Goal: Task Accomplishment & Management: Complete application form

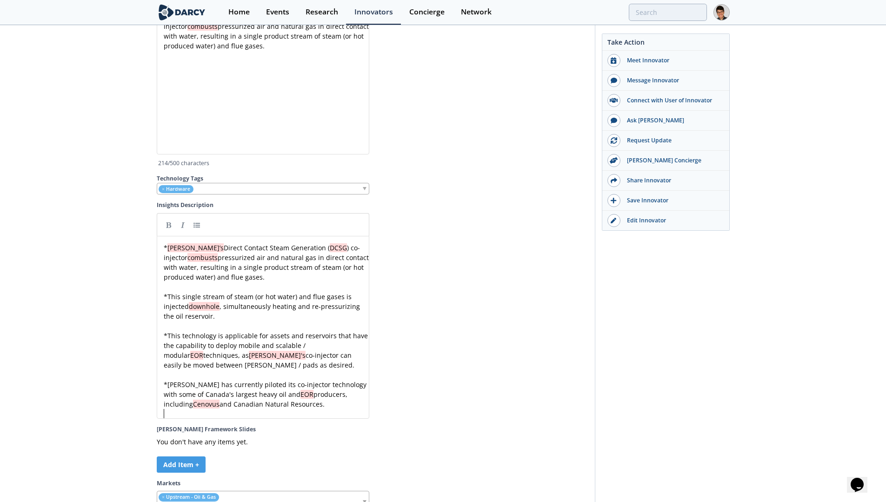
scroll to position [3, 0]
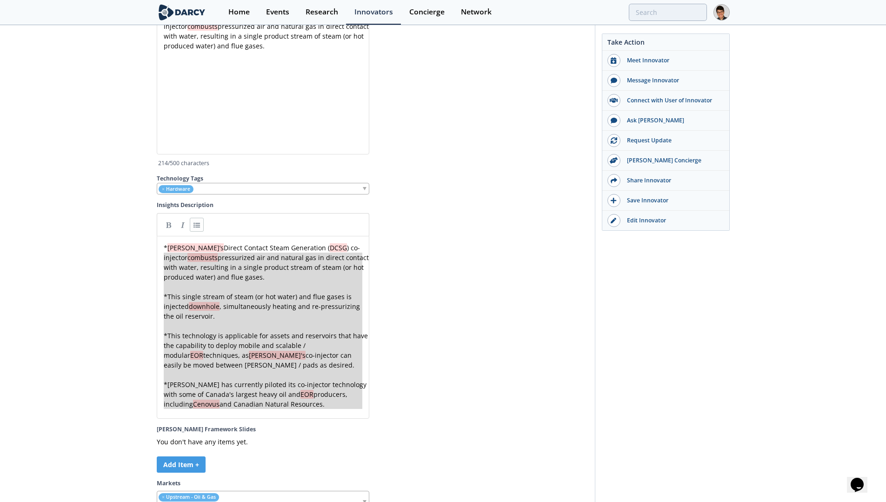
type textarea "* [PERSON_NAME]’s Direct Contact Steam Generation (DCSG) co-injector combusts p…"
drag, startPoint x: 303, startPoint y: 396, endPoint x: 159, endPoint y: 227, distance: 221.9
paste textarea
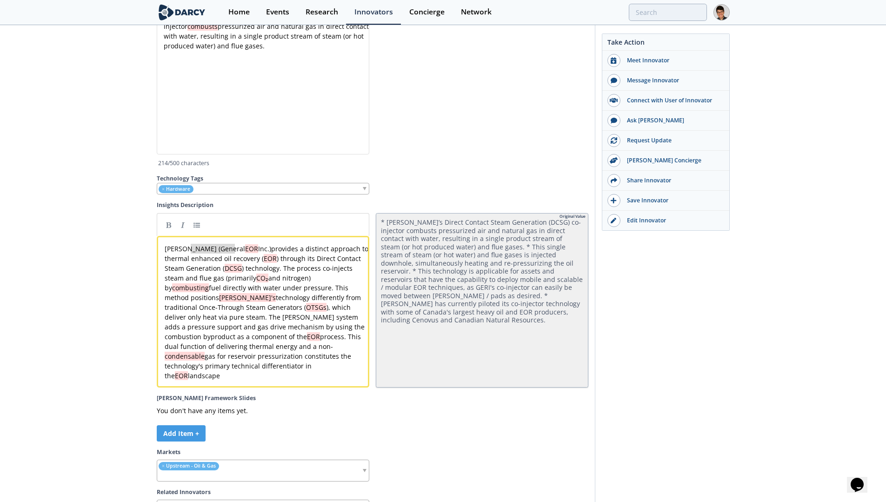
type textarea "General EOR Inc.)"
drag, startPoint x: 235, startPoint y: 235, endPoint x: 181, endPoint y: 237, distance: 54.0
click at [240, 354] on pre "[PERSON_NAME] provides a distinct approach to thermal enhanced oil recovery ( E…" at bounding box center [266, 312] width 207 height 137
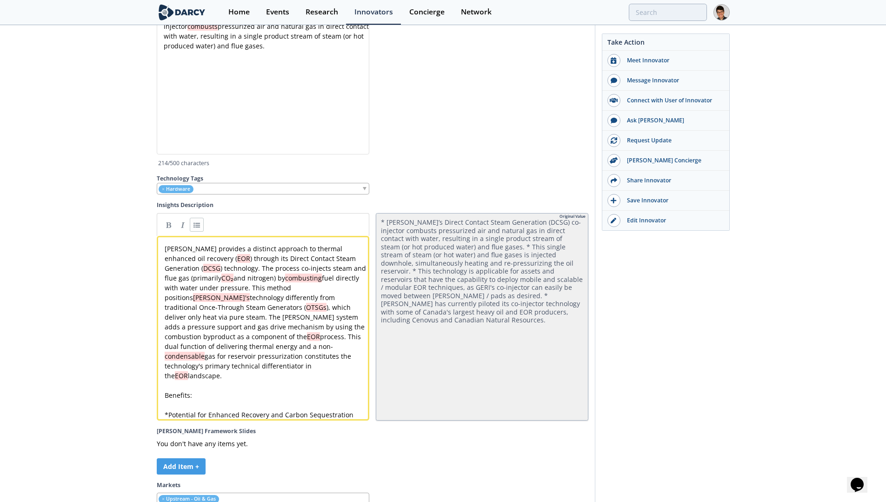
click at [170, 393] on div "x [PERSON_NAME] provides a distinct approach to thermal enhanced oil recovery (…" at bounding box center [266, 332] width 207 height 176
drag, startPoint x: 350, startPoint y: 392, endPoint x: 402, endPoint y: 382, distance: 53.2
click at [350, 392] on div "x [PERSON_NAME] provides a distinct approach to thermal enhanced oil recovery (…" at bounding box center [266, 332] width 207 height 176
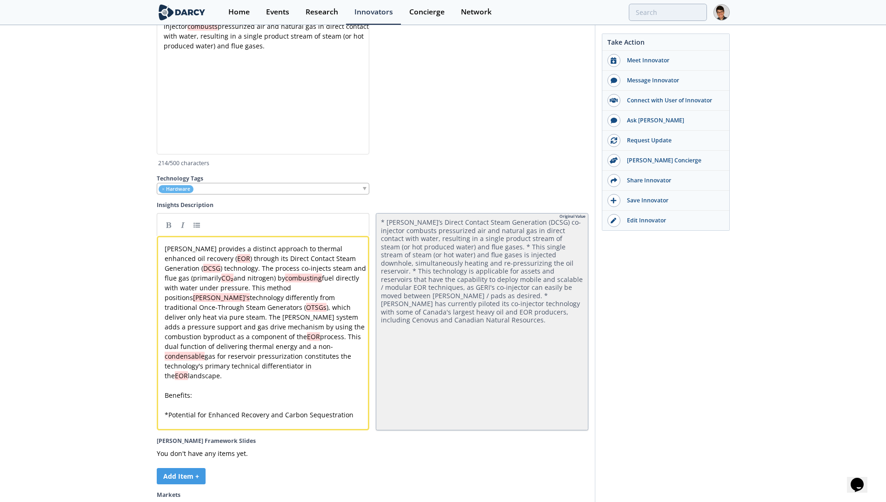
click at [212, 410] on span "Potential for Enhanced Recovery and Carbon Sequestration" at bounding box center [260, 414] width 185 height 9
click at [241, 393] on div "x [PERSON_NAME] provides a distinct approach to thermal enhanced oil recovery (…" at bounding box center [266, 337] width 207 height 186
click at [353, 410] on pre "* Potential for enhanced recovery and carbon sequestration" at bounding box center [266, 415] width 207 height 10
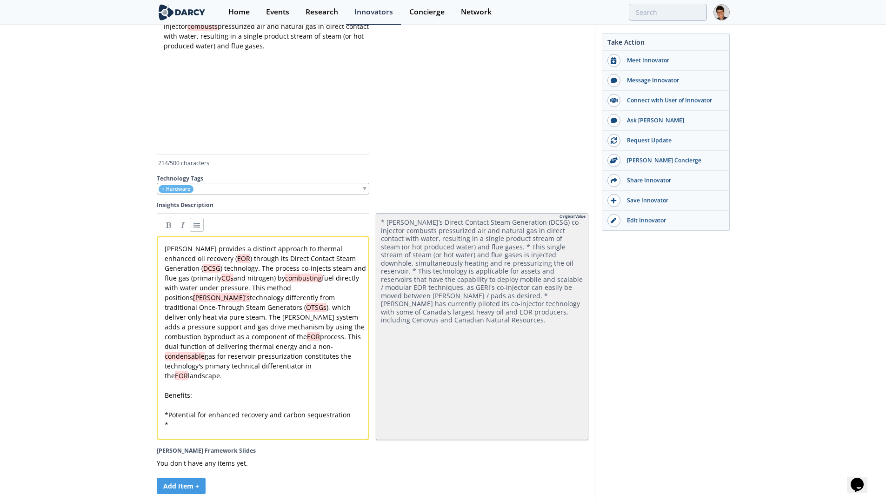
paste textarea "fits:"
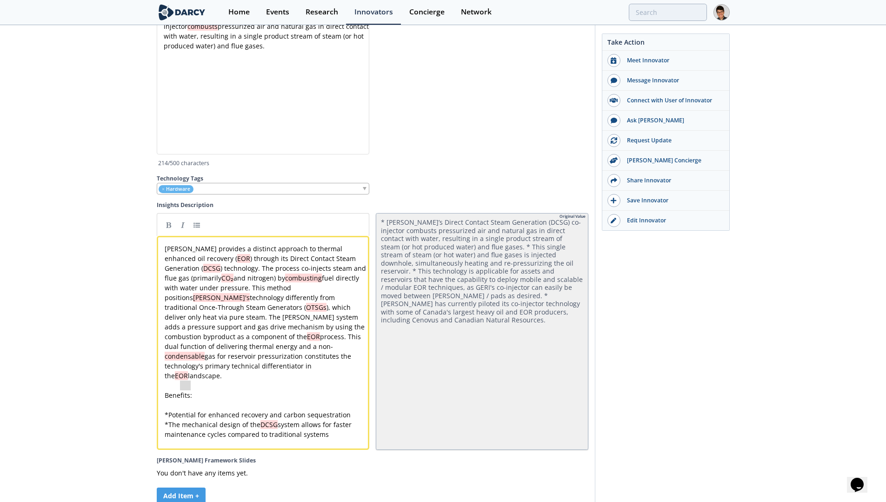
type textarea "Benefits:"
drag, startPoint x: 235, startPoint y: 375, endPoint x: 143, endPoint y: 376, distance: 92.5
click at [334, 419] on pre "* The mechanical design of the DCSG system allows for faster maintenance cycles…" at bounding box center [266, 429] width 207 height 20
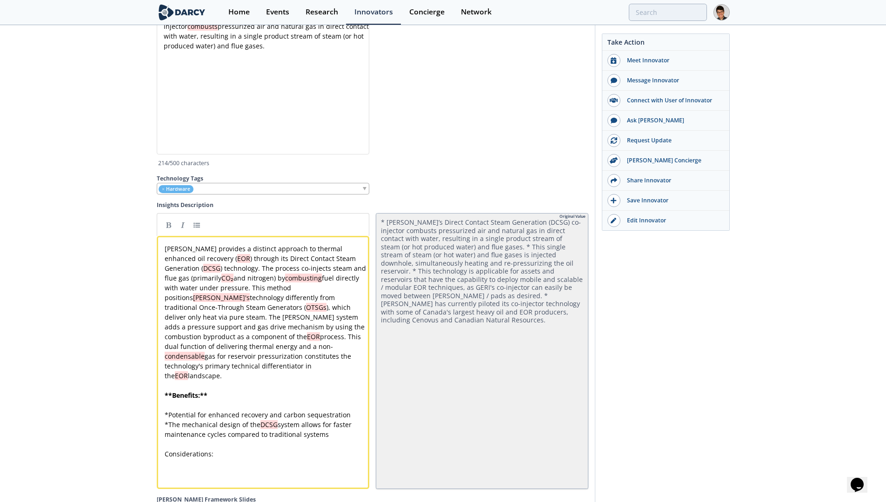
paste textarea
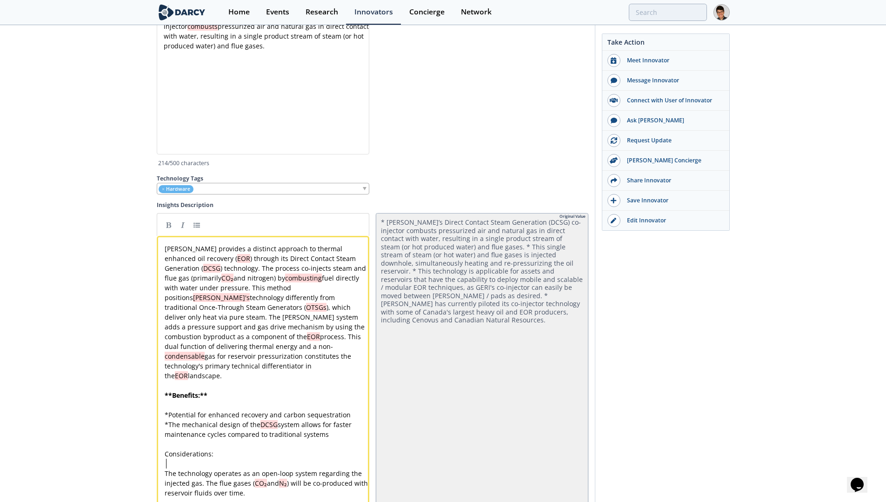
click at [166, 449] on div "x [PERSON_NAME] provides a distinct approach to thermal enhanced oil recovery (…" at bounding box center [266, 376] width 207 height 264
click at [283, 468] on pre "* The technology operates as an open-loop system regarding the injected gas. Th…" at bounding box center [266, 482] width 207 height 29
click at [283, 469] on pre "* The technology operates as an open-loop system regarding the injected gas. Th…" at bounding box center [266, 482] width 207 height 29
type textarea "The technology operates as an open-loop system regarding the injected gas."
drag, startPoint x: 202, startPoint y: 460, endPoint x: 172, endPoint y: 449, distance: 31.8
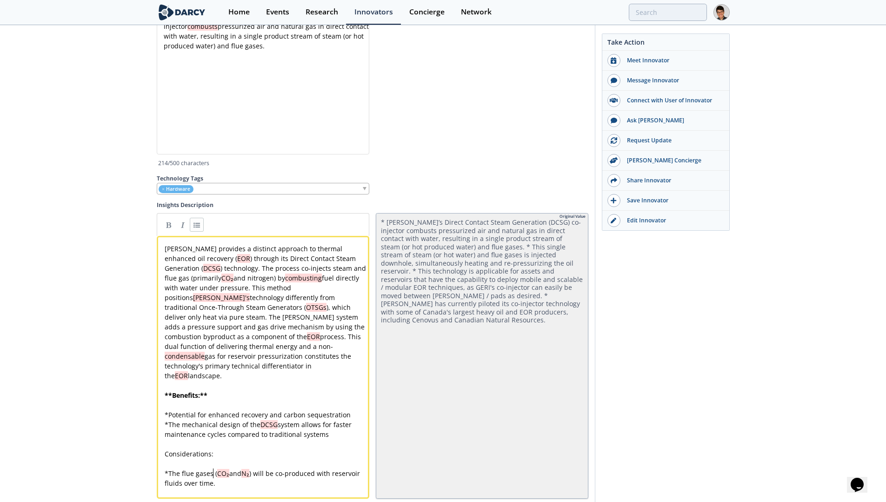
click at [218, 468] on pre "* The flue gases ( CO₂ and N₂ ) will be co-produced with reservoir fluids over …" at bounding box center [266, 478] width 207 height 20
paste textarea
click at [213, 460] on div "x [PERSON_NAME] provides a distinct approach to thermal enhanced oil recovery (…" at bounding box center [266, 376] width 207 height 264
type textarea "s required"
drag, startPoint x: 321, startPoint y: 460, endPoint x: 291, endPoint y: 460, distance: 30.2
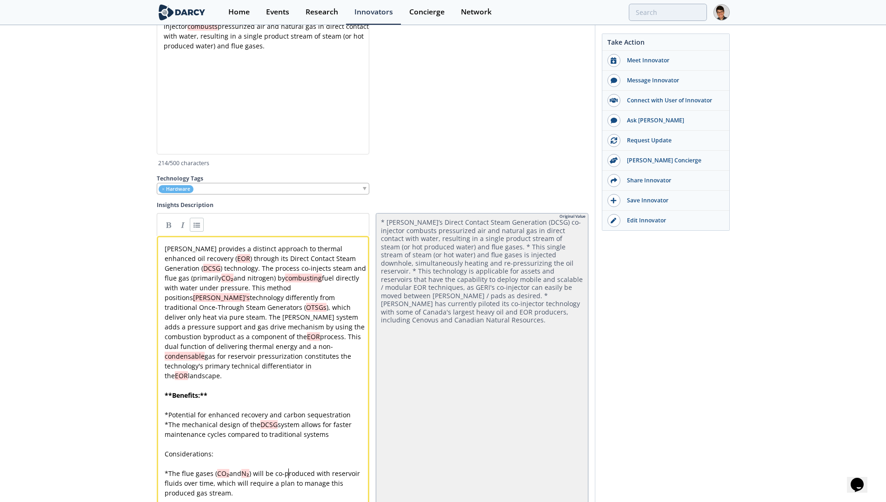
click at [277, 462] on div "x [PERSON_NAME] provides a distinct approach to thermal enhanced oil recovery (…" at bounding box center [266, 376] width 207 height 264
click at [277, 481] on div "x [PERSON_NAME] provides a distinct approach to thermal enhanced oil recovery (…" at bounding box center [266, 380] width 207 height 273
click at [283, 480] on div "x [PERSON_NAME] provides a distinct approach to thermal enhanced oil recovery (…" at bounding box center [266, 385] width 207 height 283
drag, startPoint x: 217, startPoint y: 435, endPoint x: 159, endPoint y: 432, distance: 58.6
click at [274, 458] on pre "​" at bounding box center [266, 463] width 207 height 10
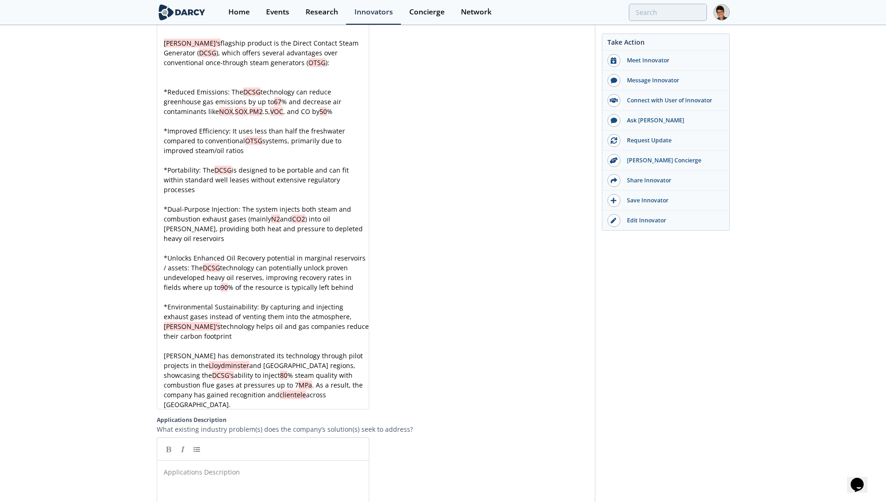
scroll to position [1081, 0]
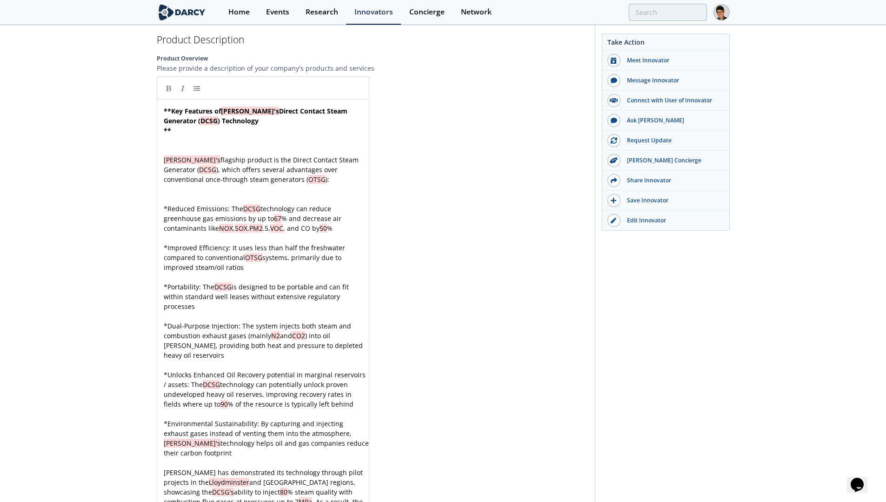
click at [217, 132] on pre "**" at bounding box center [266, 131] width 209 height 10
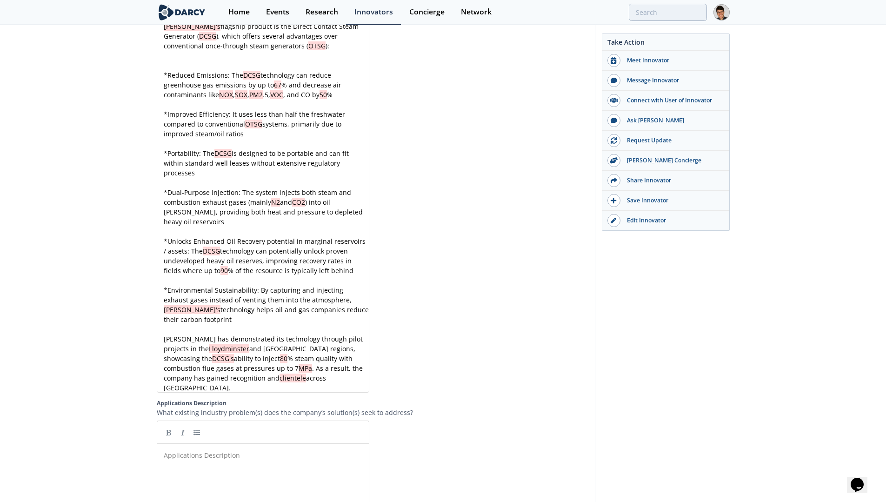
click at [338, 366] on pre "[PERSON_NAME] has demonstrated its technology through pilot projects in the [GE…" at bounding box center [266, 363] width 209 height 59
click at [338, 370] on pre "[PERSON_NAME] has demonstrated its technology through pilot projects in the [GE…" at bounding box center [266, 363] width 209 height 59
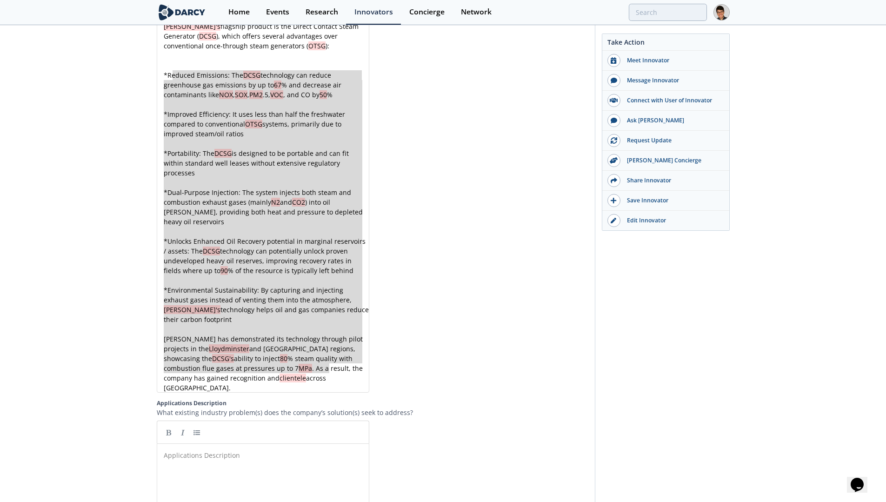
scroll to position [1116, 0]
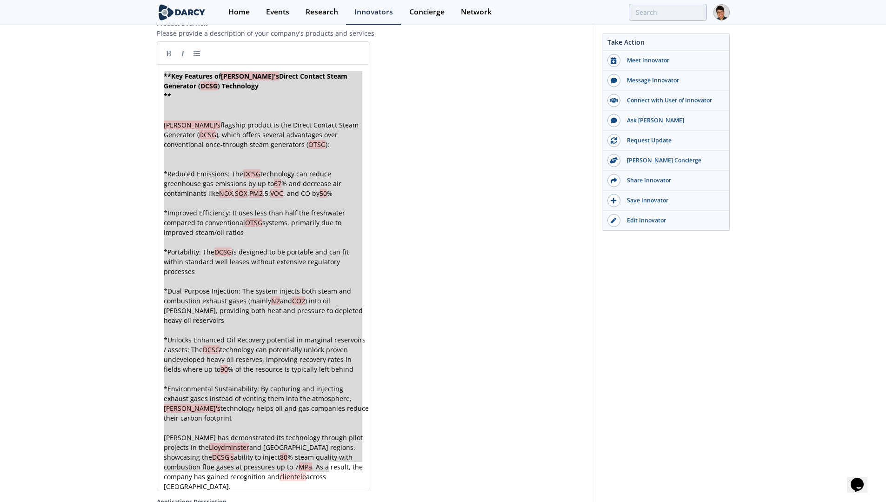
drag, startPoint x: 333, startPoint y: 369, endPoint x: 161, endPoint y: 74, distance: 341.3
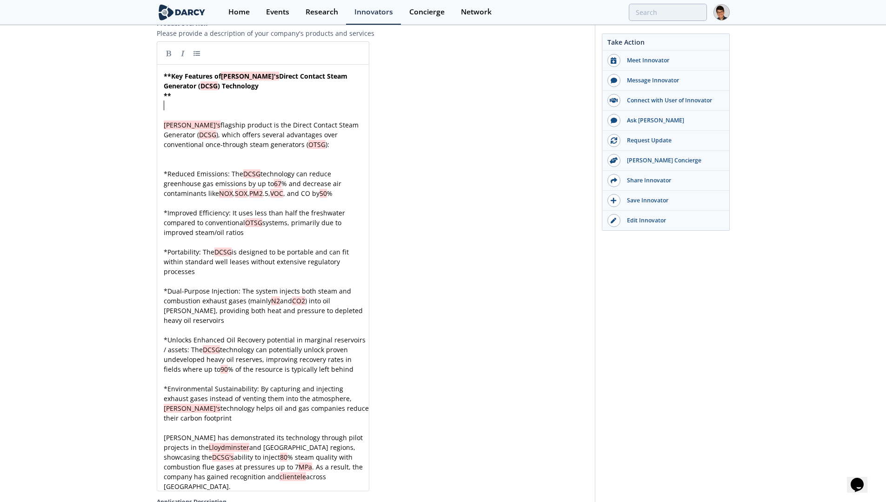
click at [210, 102] on pre "​" at bounding box center [266, 105] width 209 height 10
click at [163, 73] on div "x ** Key Features of [PERSON_NAME]'s Direct Contact Steam Generator ( DCSG ) Te…" at bounding box center [266, 281] width 209 height 420
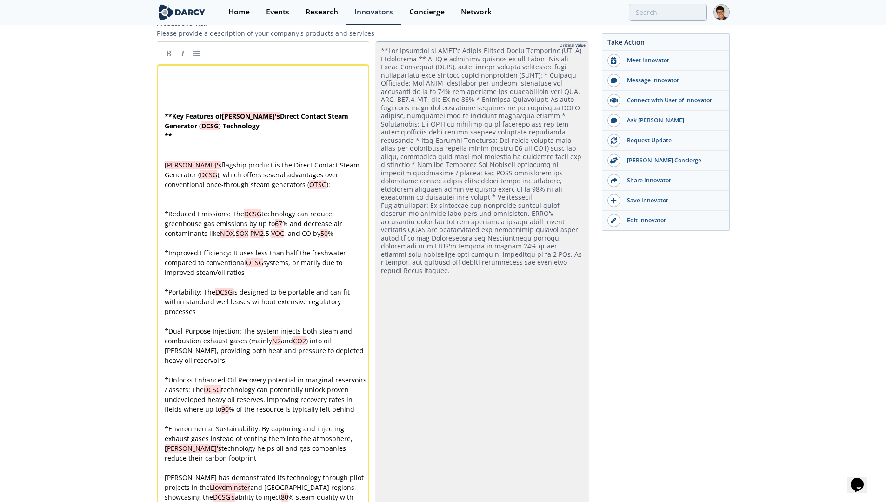
click at [192, 80] on pre "​" at bounding box center [266, 77] width 207 height 10
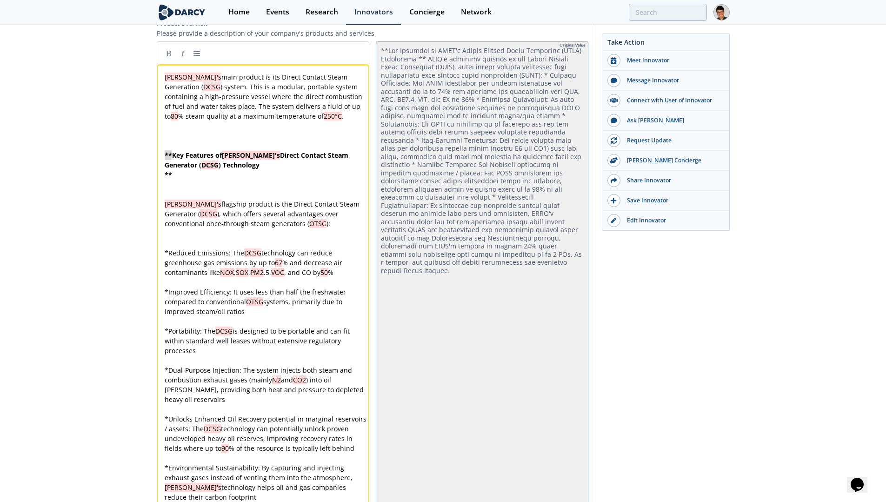
drag, startPoint x: 172, startPoint y: 156, endPoint x: 158, endPoint y: 156, distance: 14.4
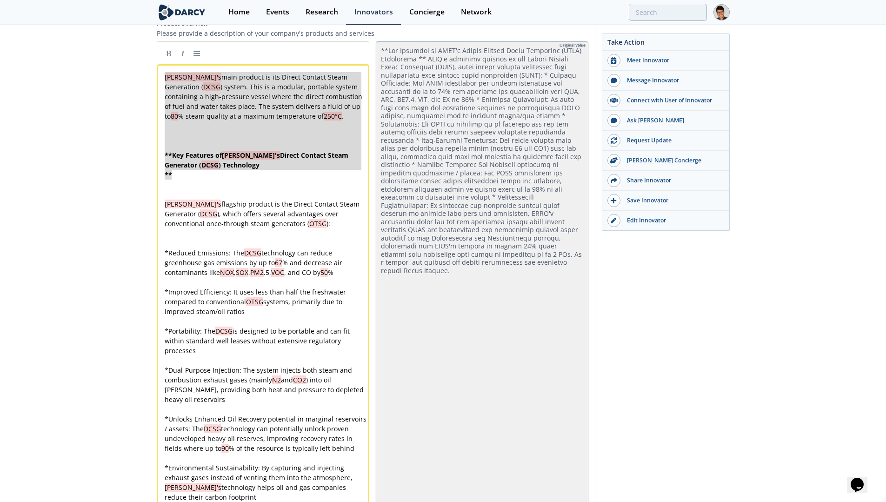
drag, startPoint x: 244, startPoint y: 177, endPoint x: 160, endPoint y: 77, distance: 130.4
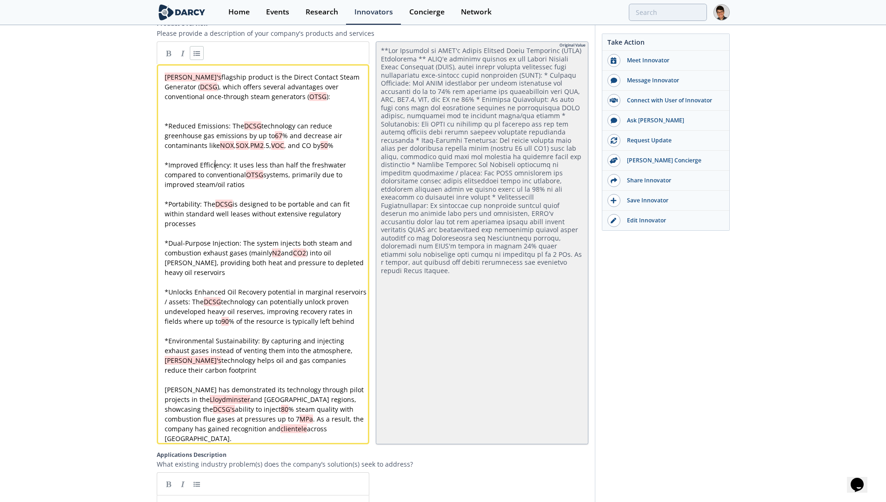
click at [215, 167] on div "x [PERSON_NAME]'s flagship product is the Direct Contact Steam Generator ( DCSG…" at bounding box center [266, 257] width 207 height 371
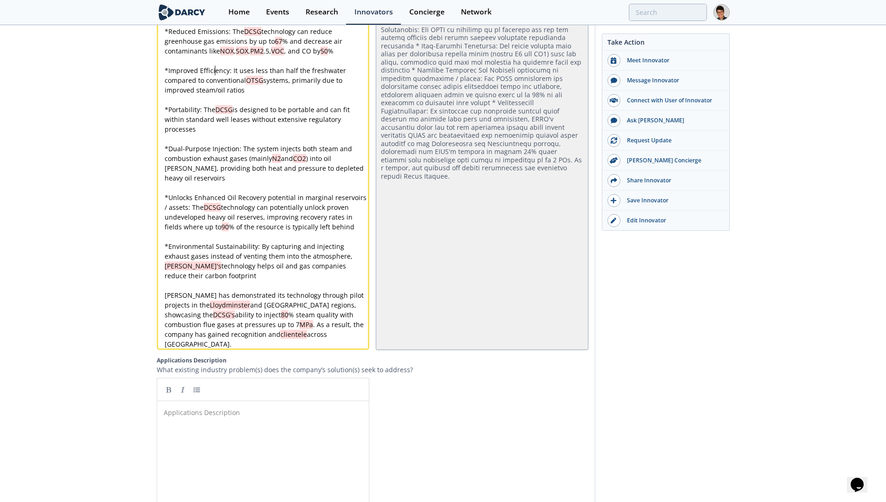
scroll to position [1240, 0]
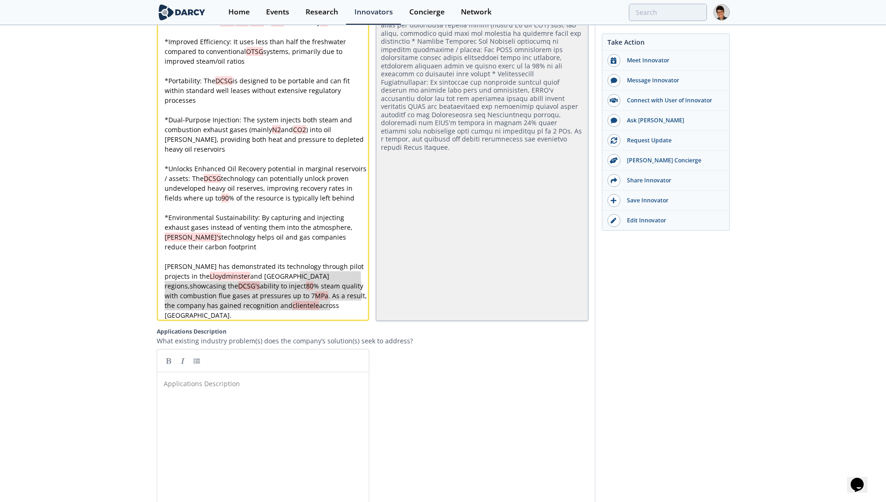
drag, startPoint x: 335, startPoint y: 309, endPoint x: 300, endPoint y: 279, distance: 45.5
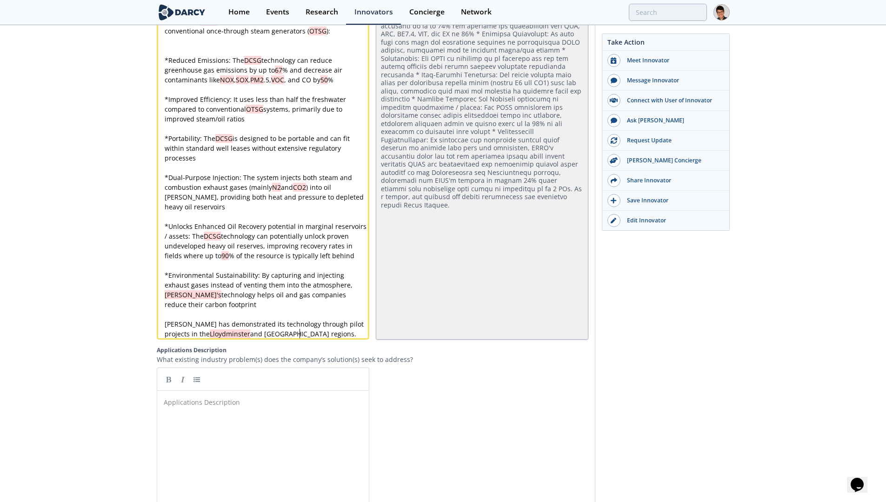
scroll to position [1271, 0]
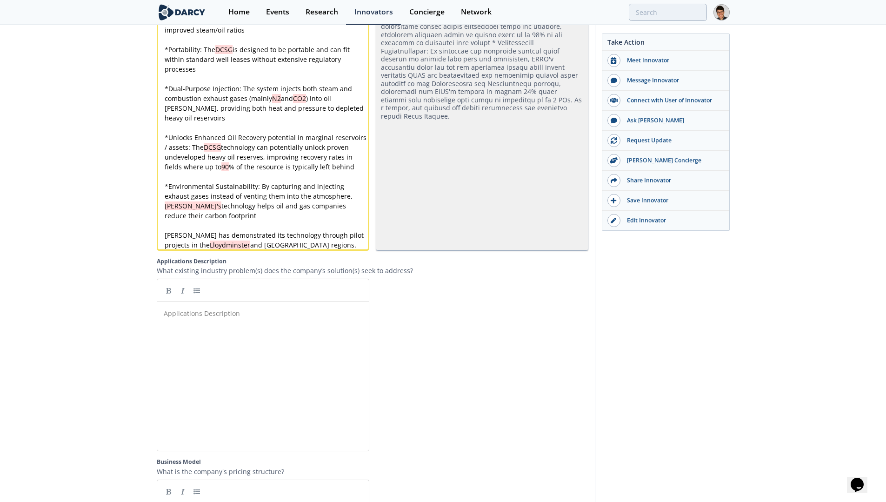
click at [259, 357] on div "Applications Description ​" at bounding box center [270, 382] width 216 height 153
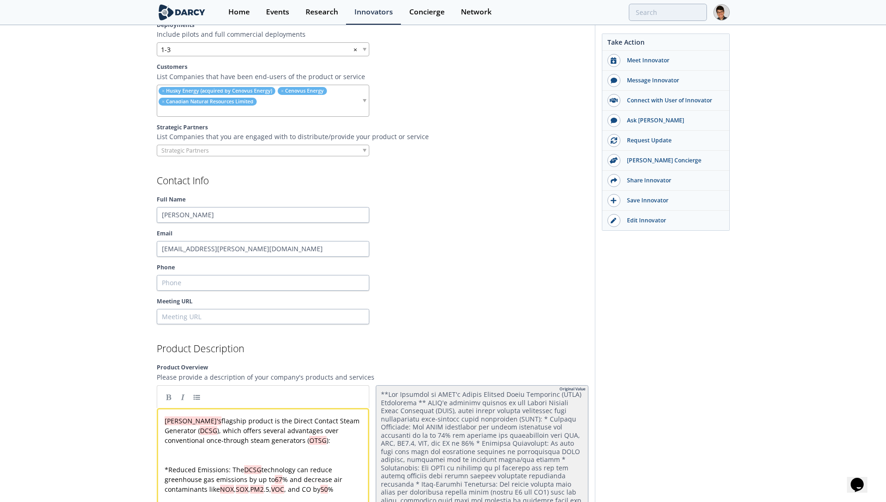
scroll to position [902, 0]
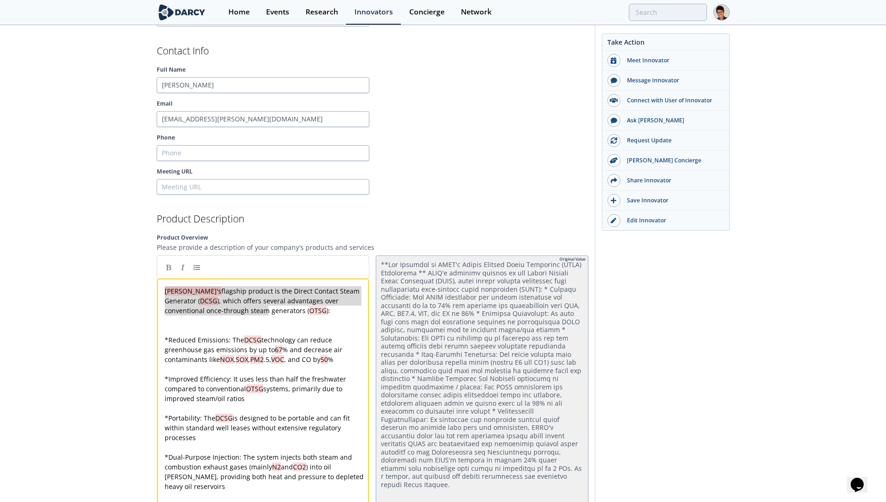
drag, startPoint x: 281, startPoint y: 315, endPoint x: 158, endPoint y: 292, distance: 124.9
click at [158, 292] on div "[PERSON_NAME]'s flagship product is the Direct Contact Steam Generator (DCSG), …" at bounding box center [263, 448] width 212 height 341
drag, startPoint x: 187, startPoint y: 303, endPoint x: 166, endPoint y: 285, distance: 27.7
paste textarea
click at [230, 334] on pre "​" at bounding box center [266, 330] width 207 height 10
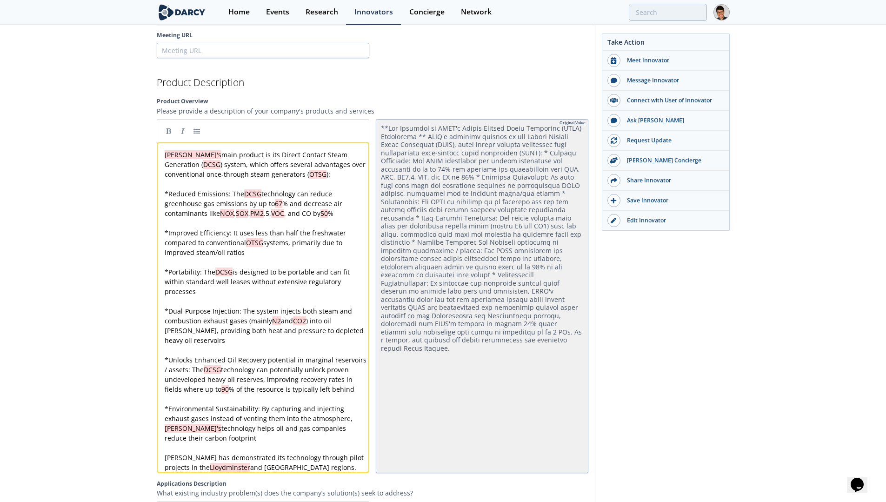
scroll to position [1053, 0]
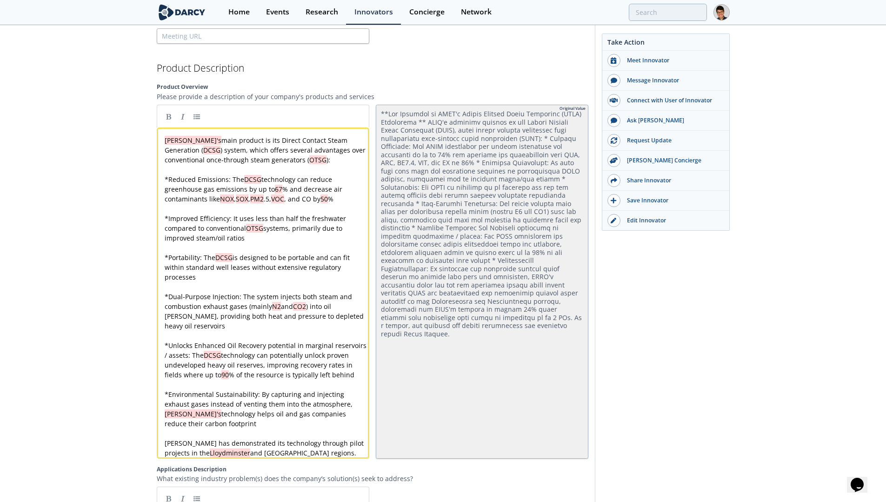
click at [272, 431] on pre "​" at bounding box center [266, 433] width 207 height 10
click at [247, 427] on pre "* Environmental Sustainability: By capturing and injecting exhaust gases instea…" at bounding box center [266, 408] width 207 height 39
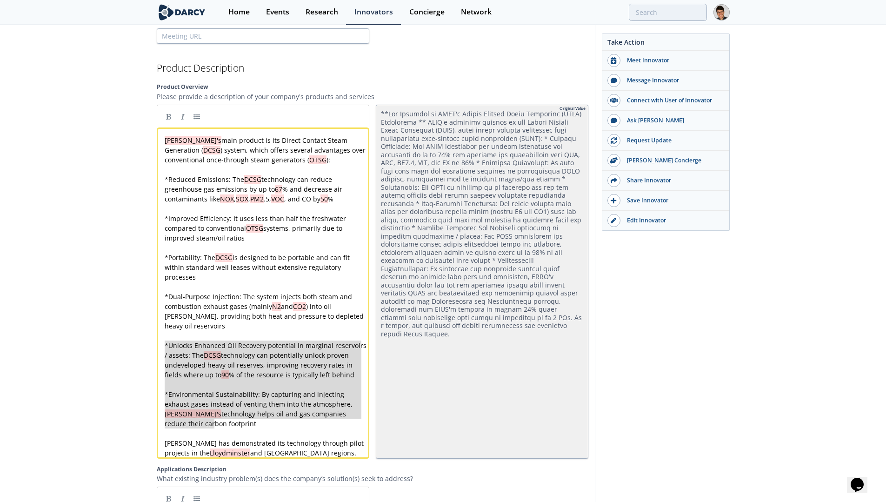
drag, startPoint x: 250, startPoint y: 424, endPoint x: 147, endPoint y: 346, distance: 128.8
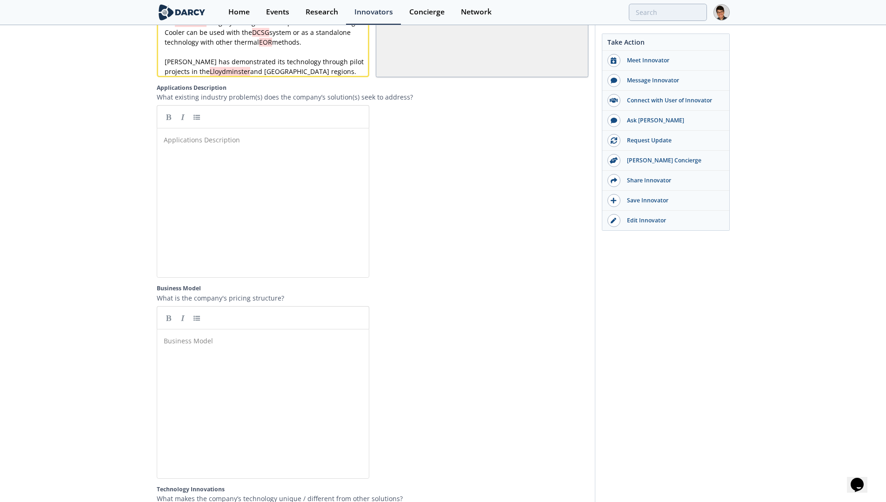
scroll to position [0, 0]
click at [234, 347] on div "Business Model ​" at bounding box center [266, 340] width 209 height 13
paste textarea
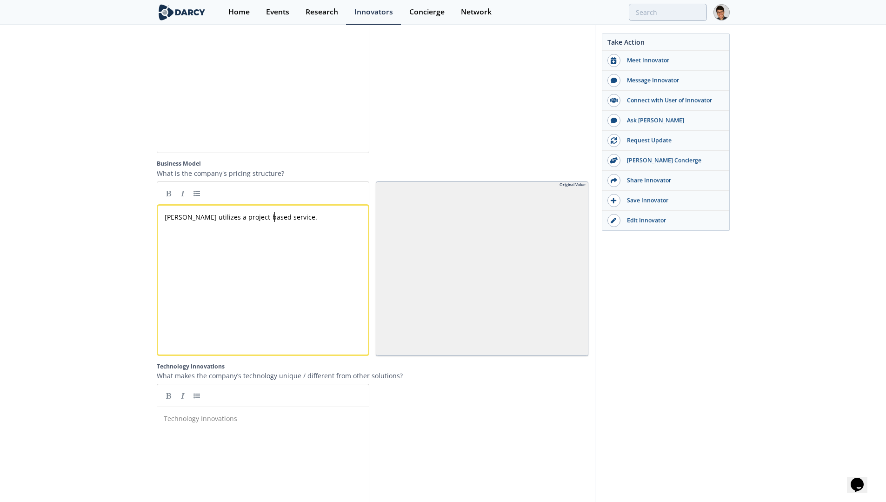
scroll to position [1561, 0]
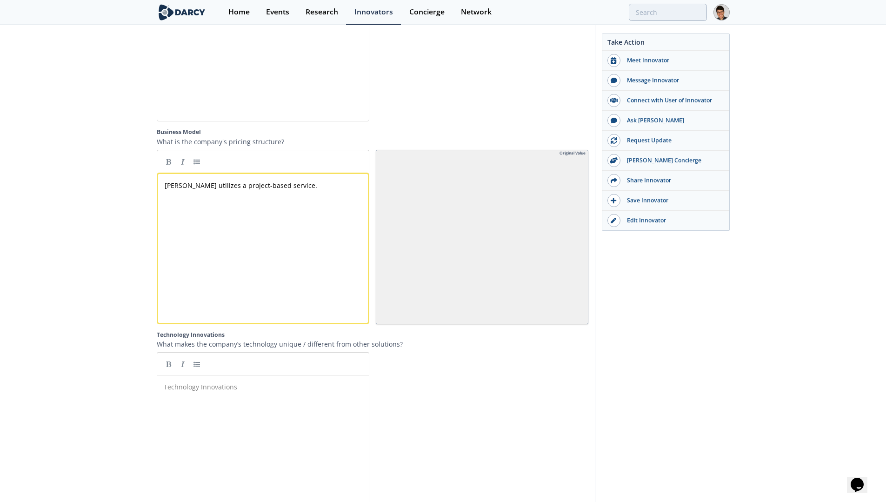
click at [234, 393] on div "Technology Innovations ​" at bounding box center [266, 386] width 209 height 13
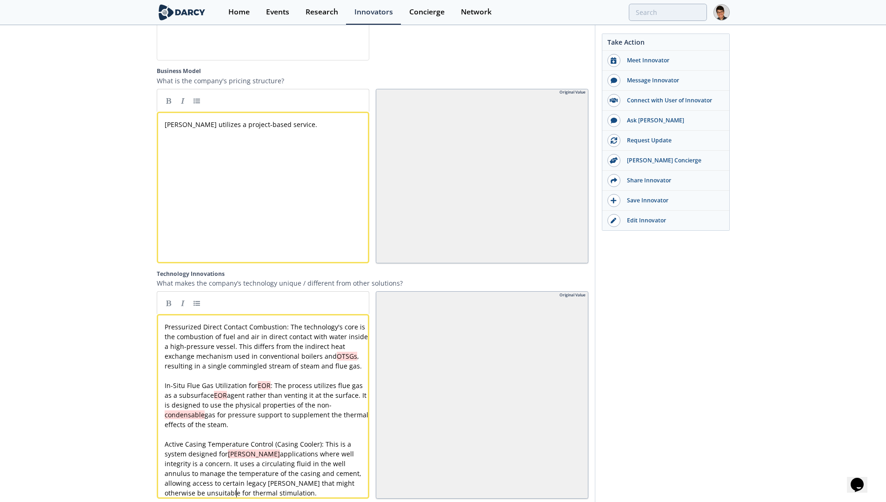
scroll to position [1631, 0]
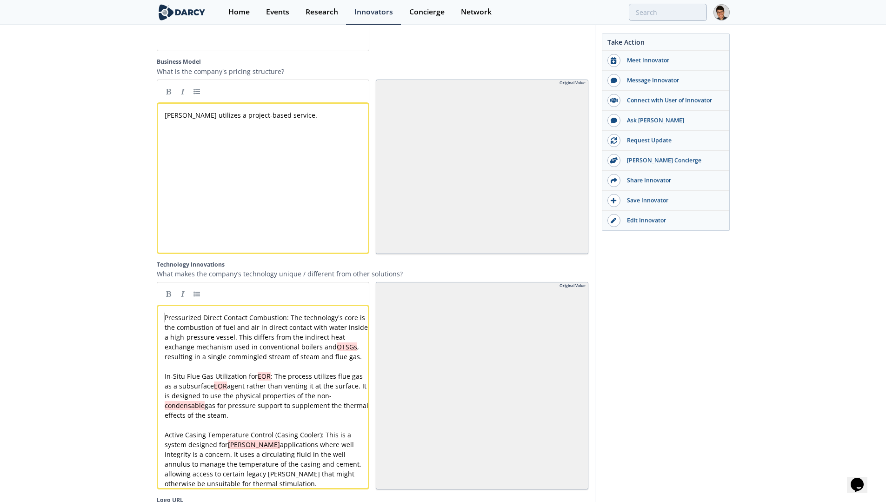
click at [164, 325] on div "xxxxxxxxxx Pressurized Direct Contact Combustion: The technology's core is the …" at bounding box center [266, 400] width 207 height 176
click at [166, 382] on div "xxxxxxxxxx * Pressurized Direct Contact Combustion: The technology's core is th…" at bounding box center [266, 400] width 207 height 176
click at [165, 441] on div "xxxxxxxxxx * Pressurized Direct Contact Combustion: The technology's core is th…" at bounding box center [266, 400] width 207 height 176
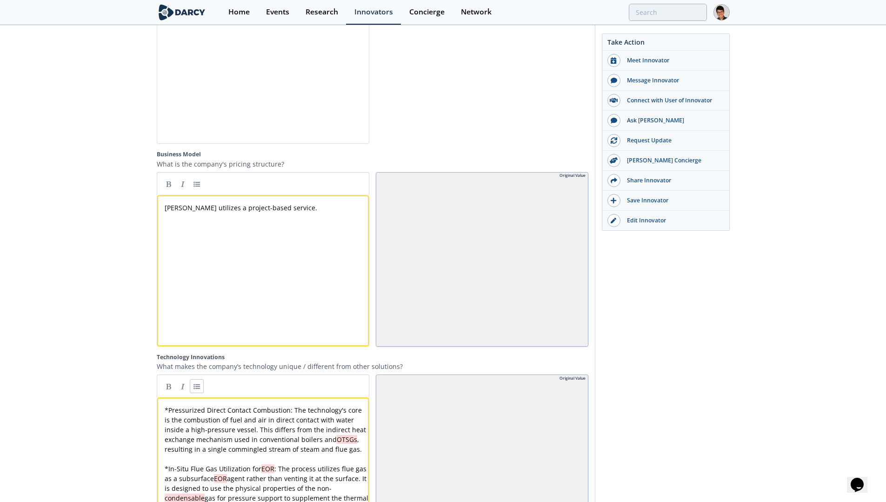
scroll to position [1373, 0]
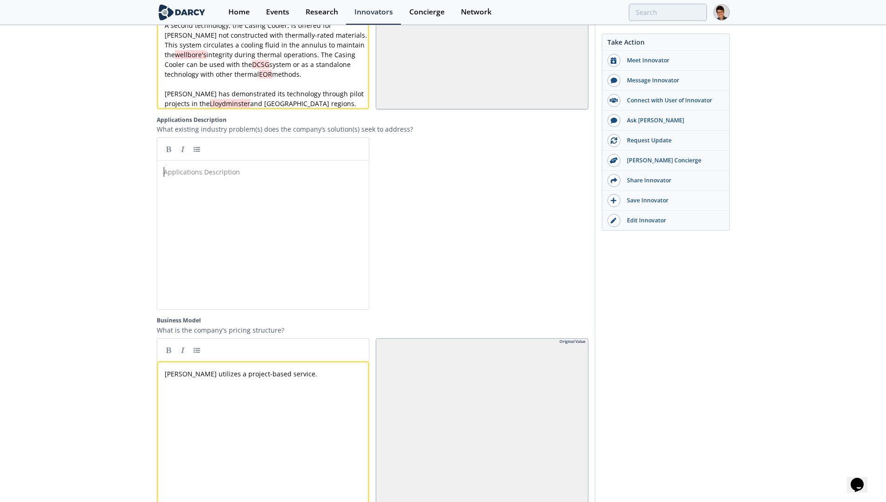
click at [271, 209] on div "Applications Description ​" at bounding box center [270, 241] width 216 height 153
paste textarea
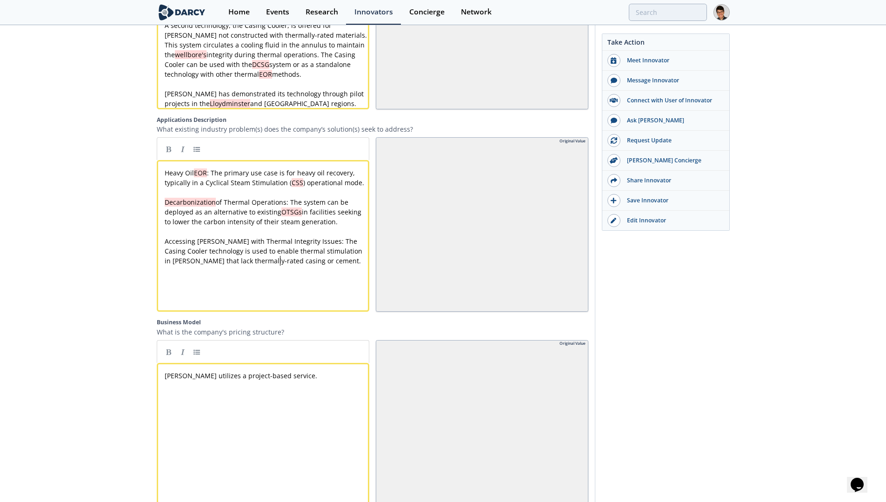
click at [163, 177] on pre "Heavy Oil EOR : The primary use case is for heavy oil recovery, typically in a …" at bounding box center [266, 178] width 207 height 20
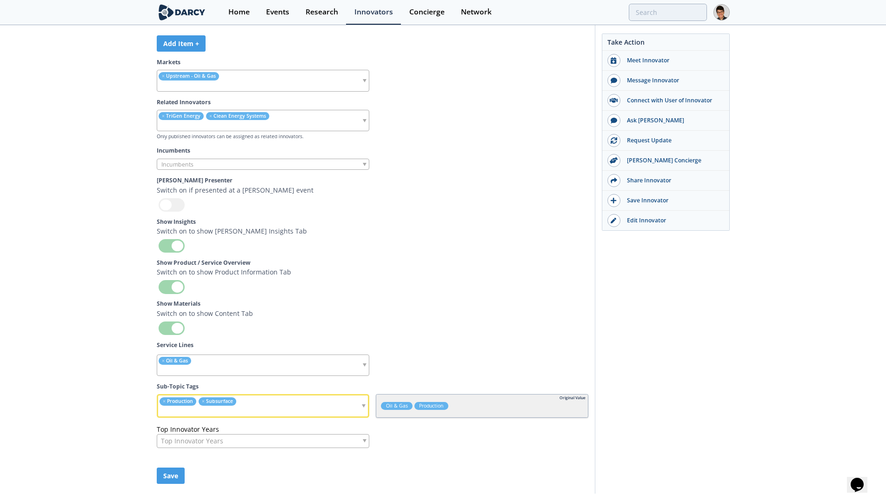
scroll to position [2929, 0]
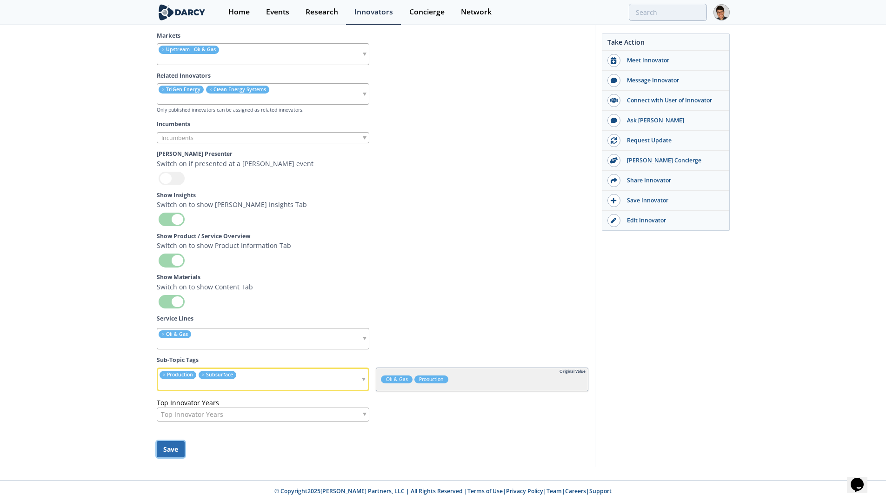
click at [178, 447] on button "Save" at bounding box center [171, 449] width 28 height 16
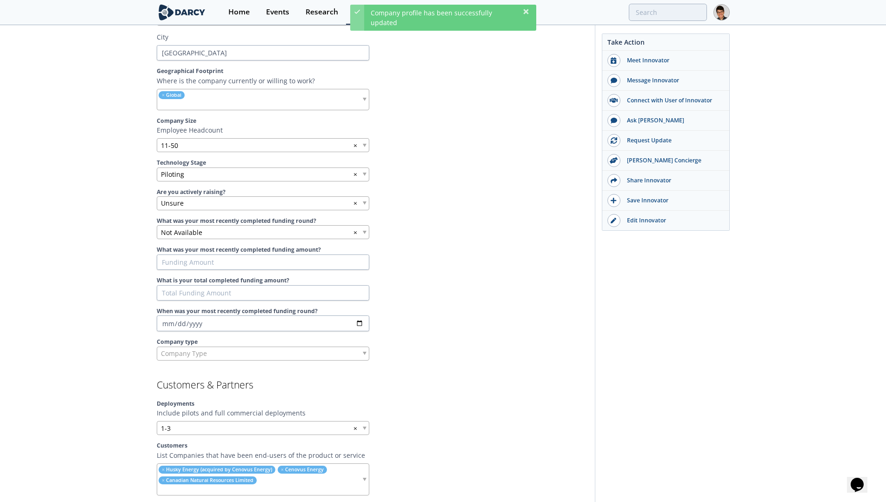
scroll to position [0, 0]
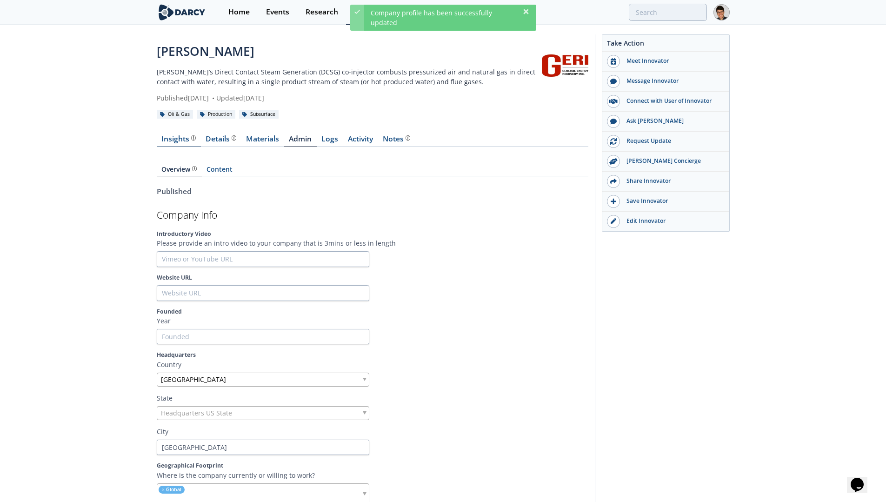
click at [167, 139] on div "Insights" at bounding box center [178, 138] width 34 height 7
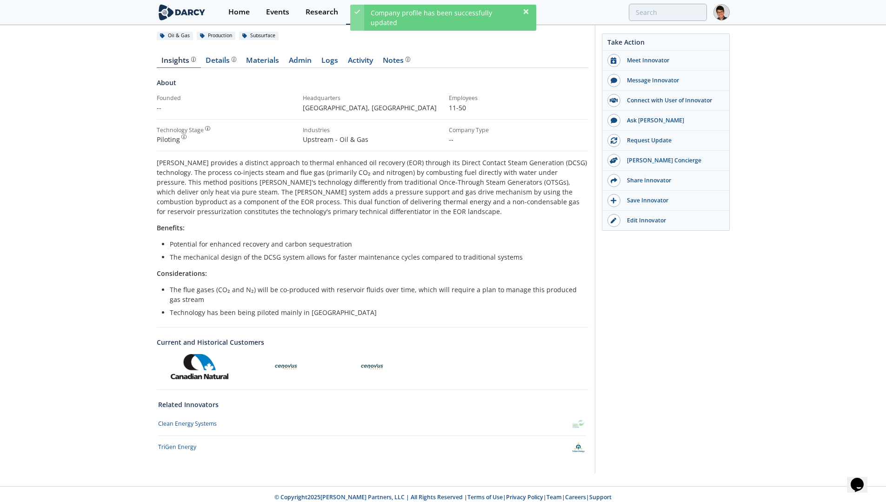
scroll to position [85, 0]
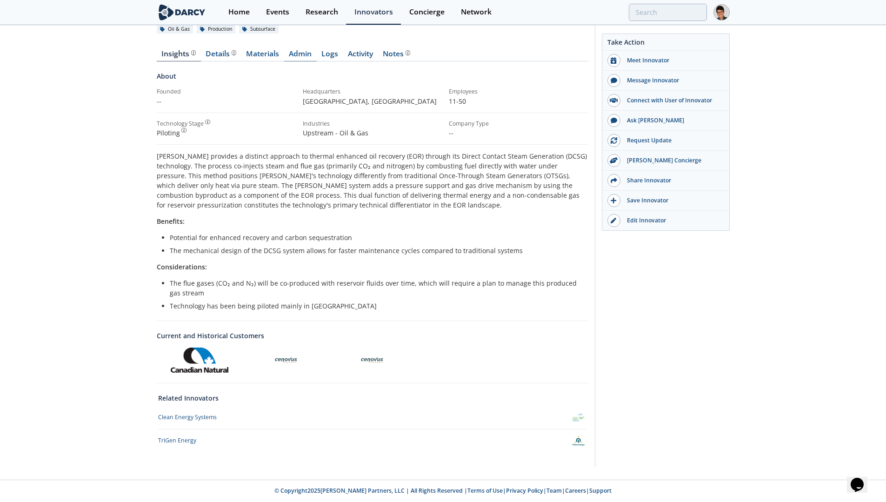
click at [294, 57] on link "Admin" at bounding box center [300, 55] width 33 height 11
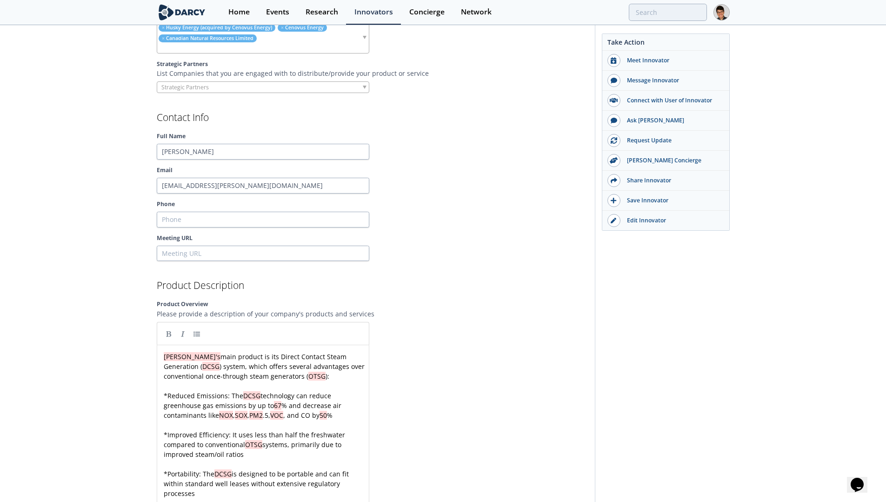
scroll to position [606, 0]
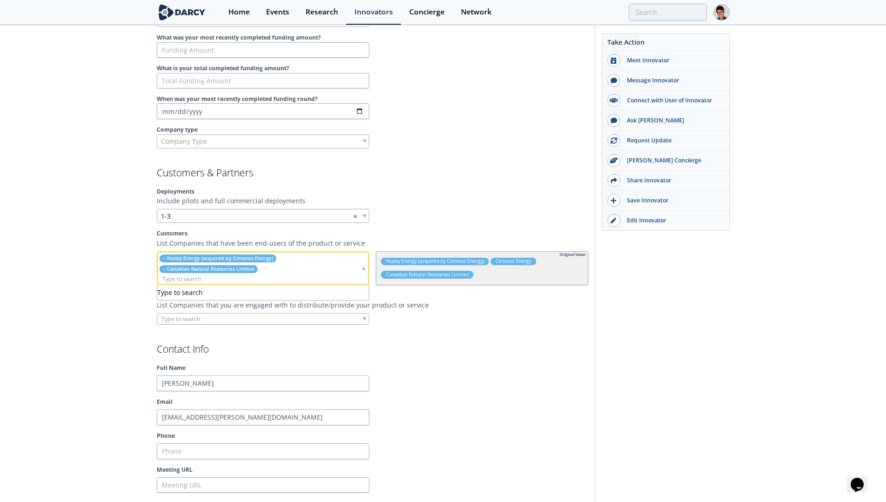
click at [160, 259] on li "× Husky Energy (acquired by Cenovus Energy)" at bounding box center [217, 258] width 117 height 8
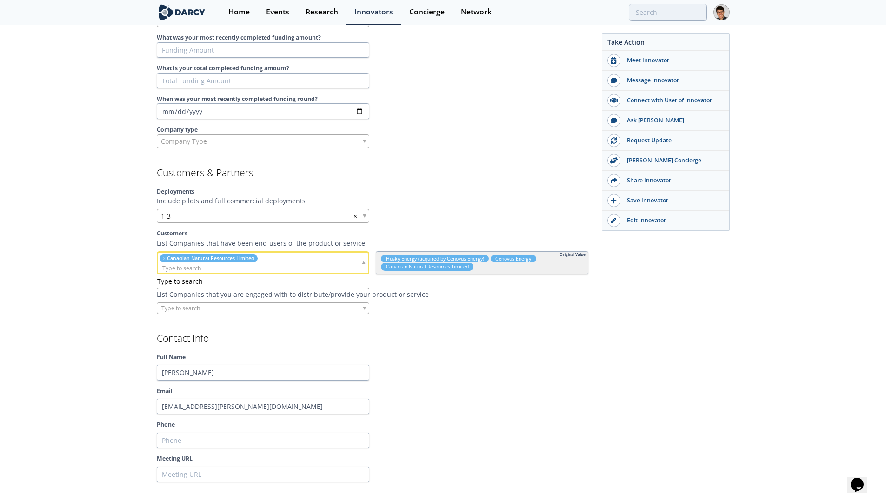
click at [450, 341] on h2 "Contact Info" at bounding box center [372, 338] width 431 height 10
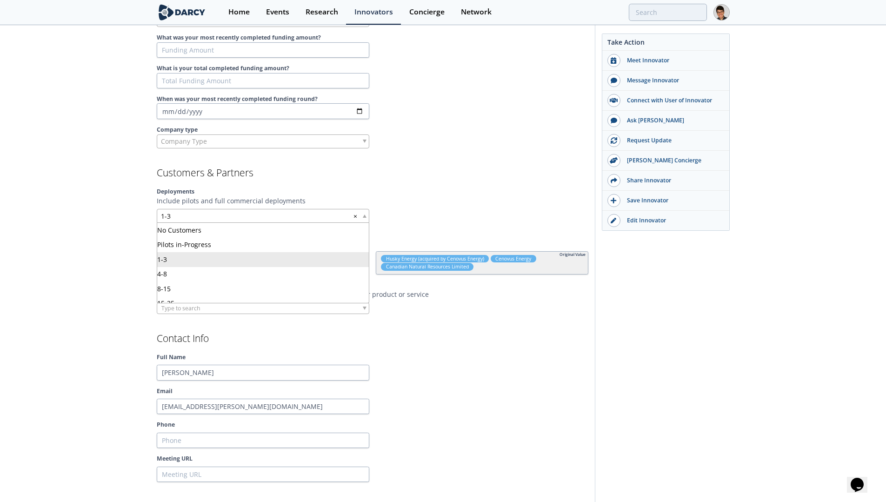
click at [366, 218] on div "1-3 ×" at bounding box center [263, 216] width 212 height 14
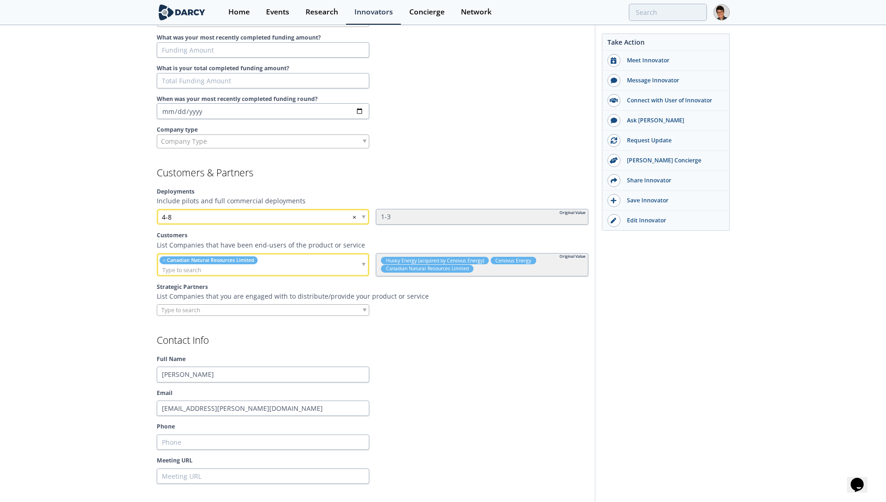
click at [455, 181] on section "Customers & Partners Deployments Include pilots and full commercial deployments…" at bounding box center [372, 242] width 431 height 148
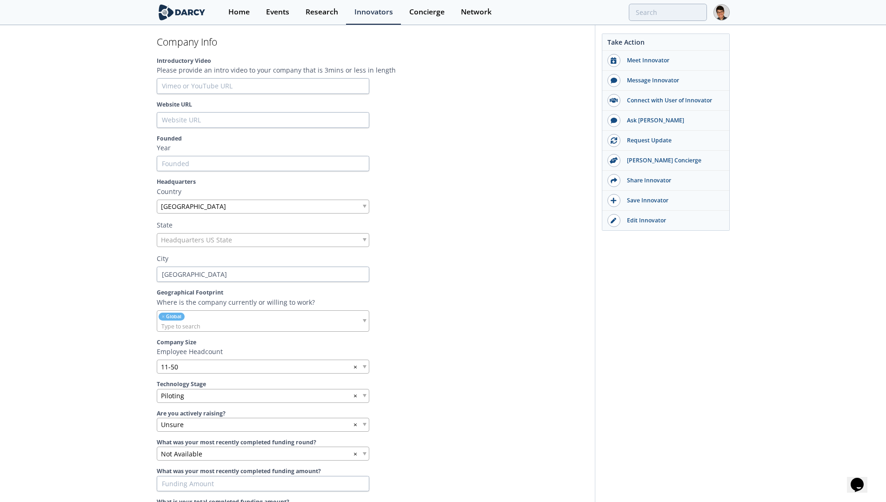
scroll to position [52, 0]
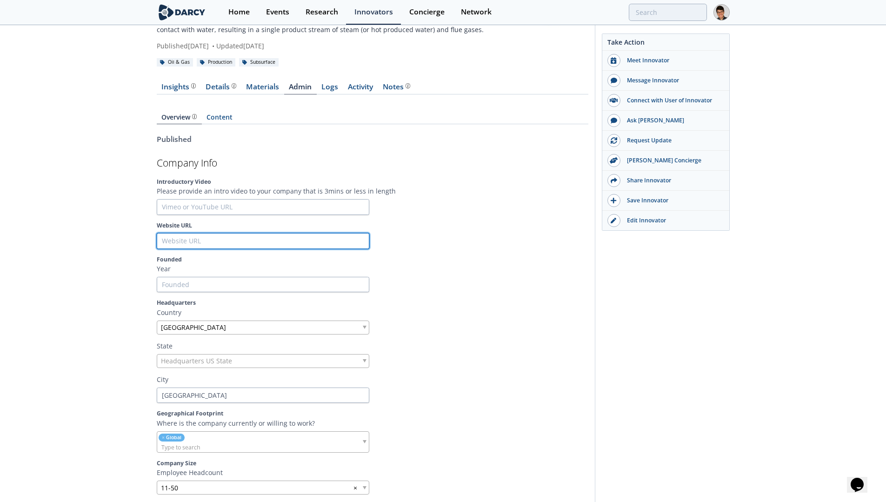
click at [259, 237] on input "Website URL" at bounding box center [263, 241] width 212 height 16
paste input "[URL][DOMAIN_NAME][PERSON_NAME]"
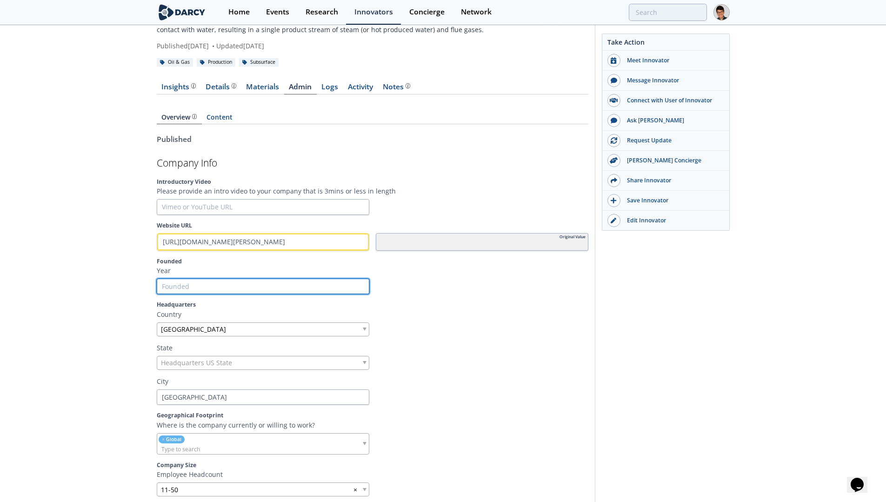
click at [247, 283] on input "Founded" at bounding box center [263, 287] width 212 height 16
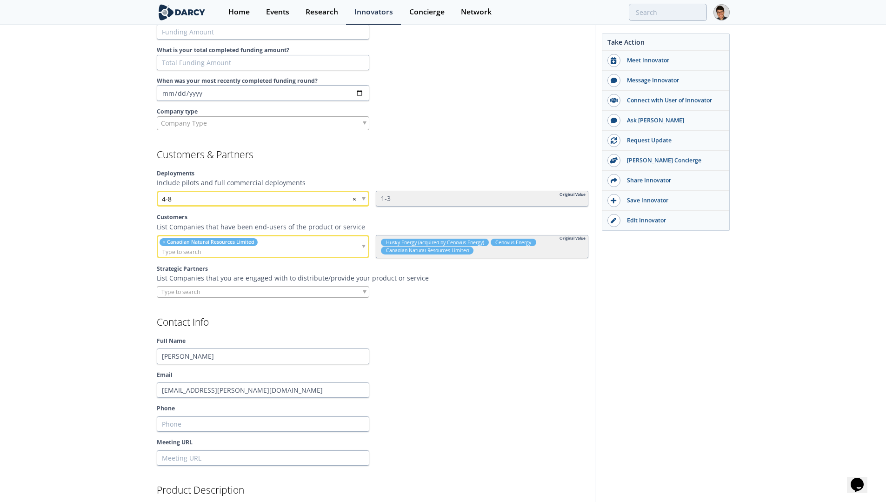
scroll to position [730, 0]
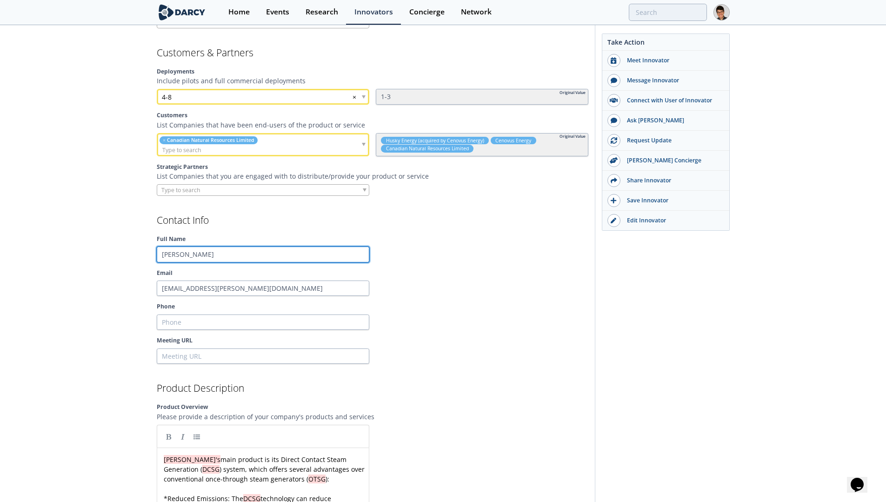
click at [218, 252] on input "[PERSON_NAME]" at bounding box center [263, 254] width 212 height 16
paste input "[PERSON_NAME]"
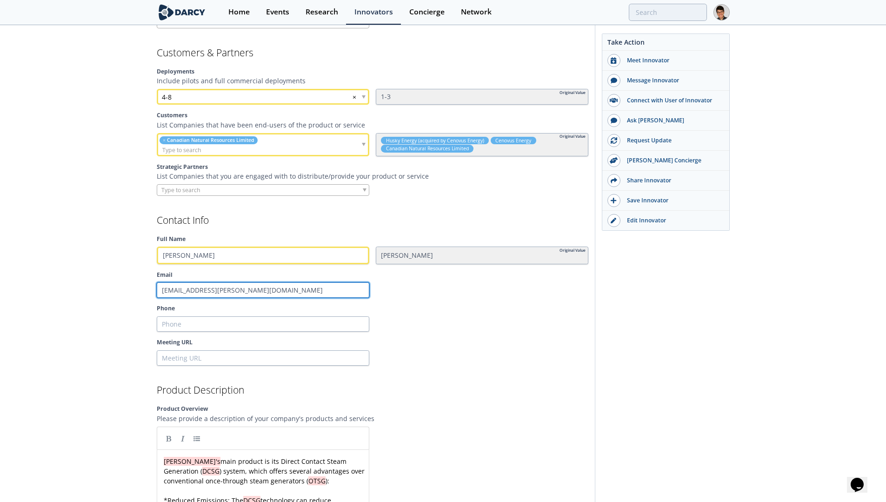
click at [263, 294] on input "[EMAIL_ADDRESS][PERSON_NAME][DOMAIN_NAME]" at bounding box center [263, 290] width 212 height 16
paste input "ctourres@[PERSON_NAME]"
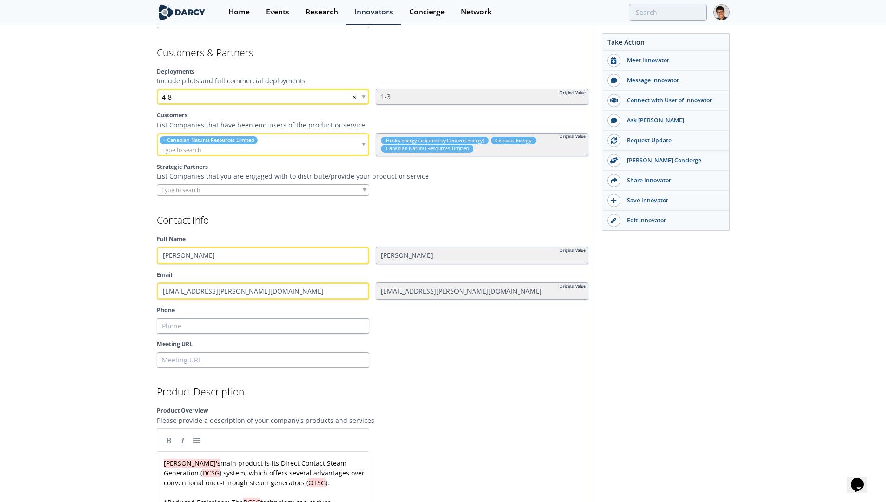
click at [430, 352] on div at bounding box center [482, 360] width 212 height 16
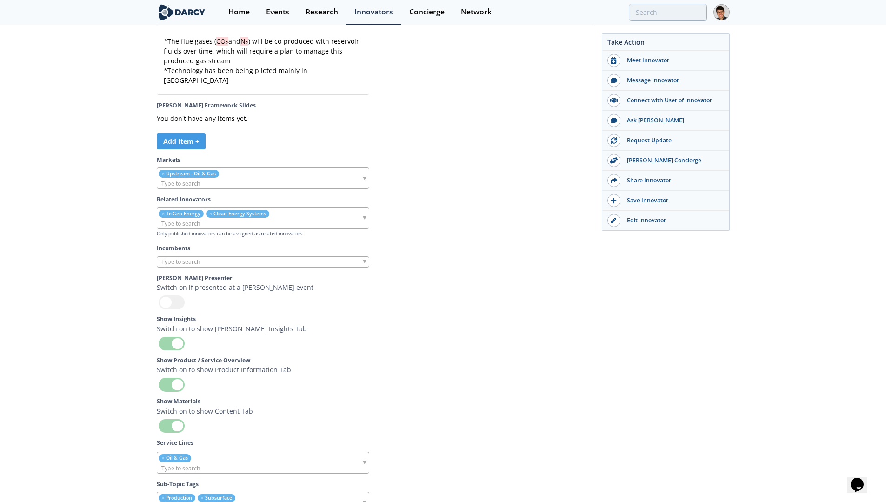
scroll to position [2908, 0]
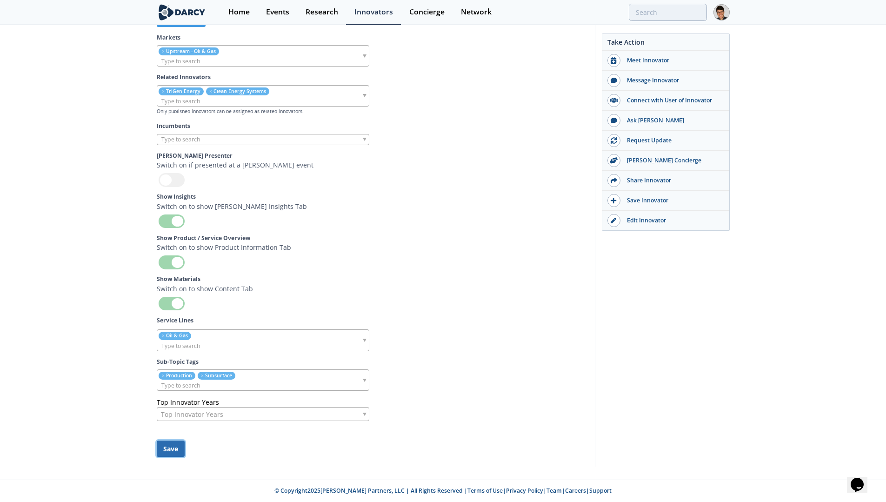
click at [175, 450] on button "Save" at bounding box center [171, 448] width 28 height 16
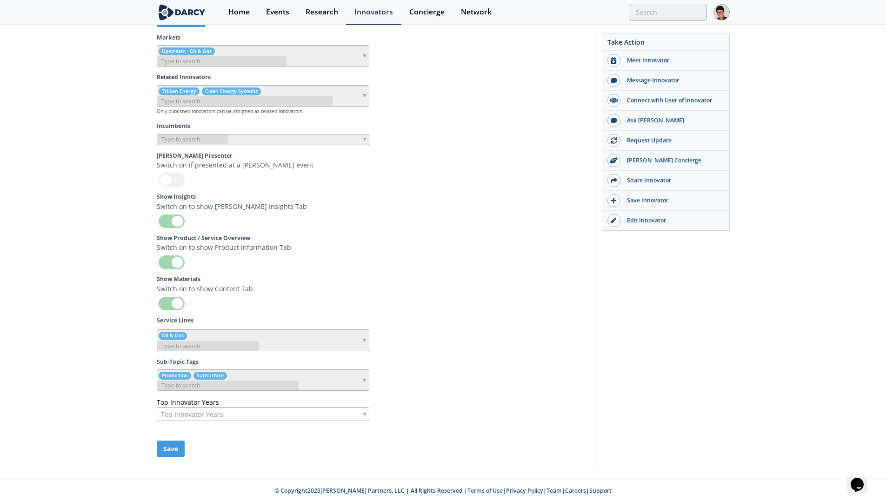
scroll to position [2897, 0]
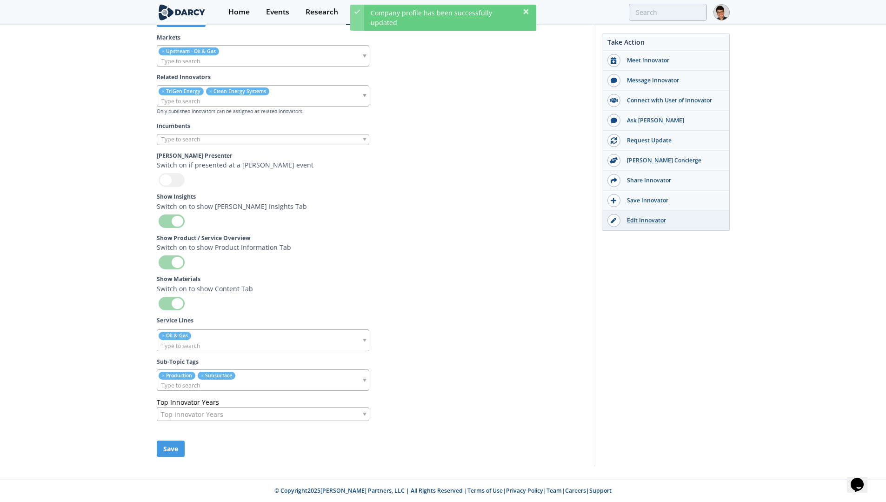
click at [640, 223] on div "Edit Innovator" at bounding box center [672, 220] width 104 height 8
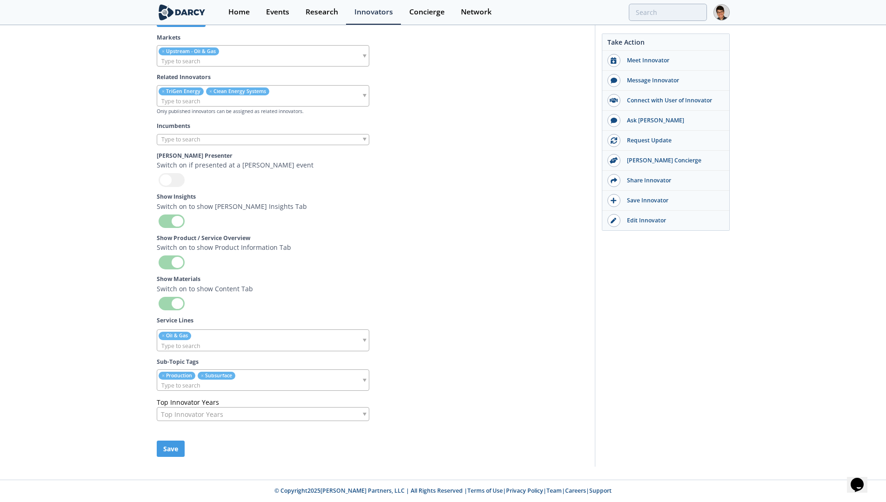
click at [177, 8] on img at bounding box center [182, 12] width 51 height 16
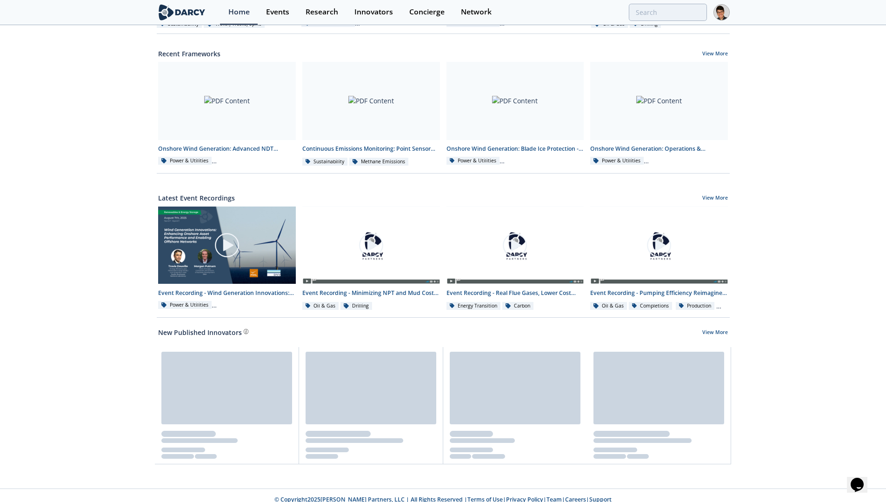
scroll to position [342, 0]
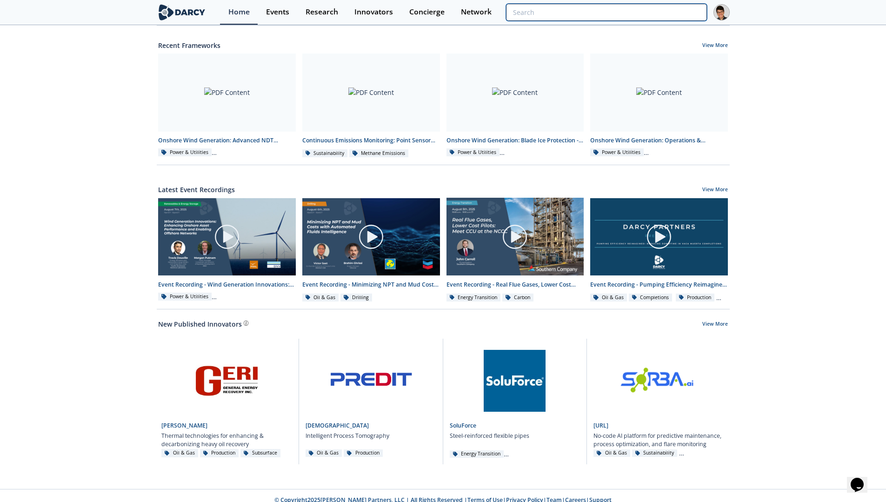
click at [665, 16] on input "search" at bounding box center [606, 12] width 200 height 17
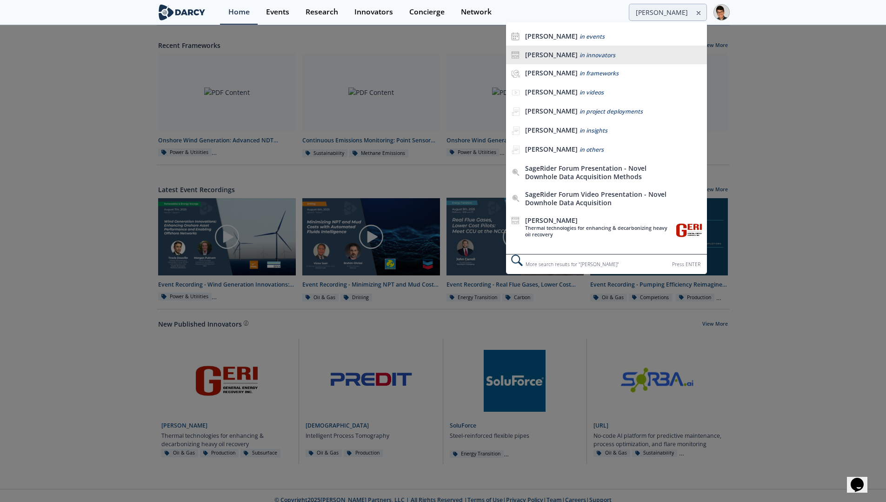
click at [587, 52] on div "[PERSON_NAME] in innovators" at bounding box center [613, 55] width 177 height 9
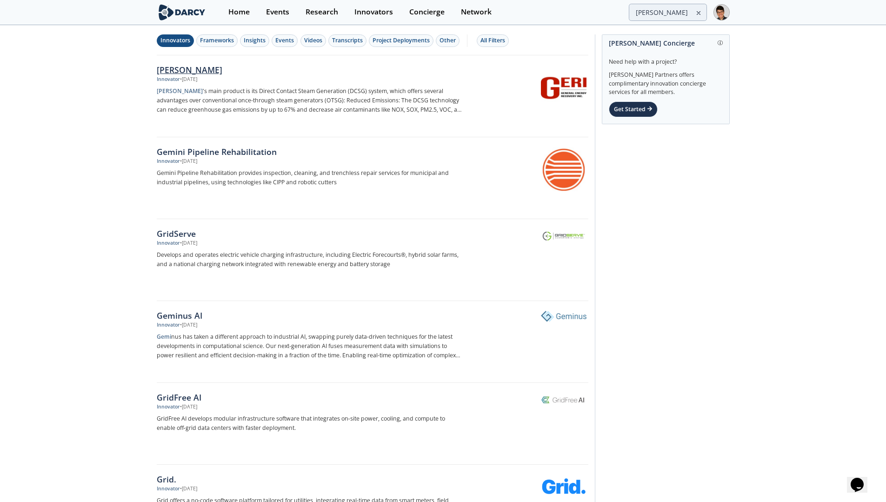
click at [166, 70] on div "[PERSON_NAME]" at bounding box center [311, 70] width 308 height 12
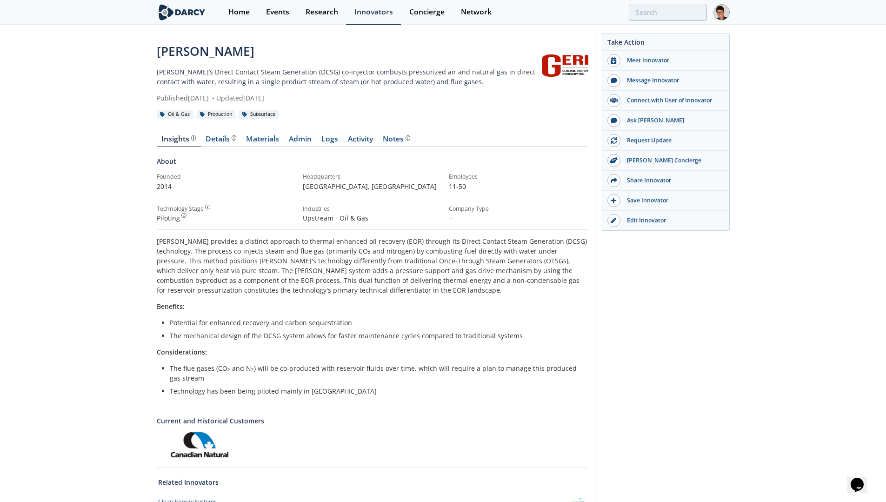
scroll to position [6, 0]
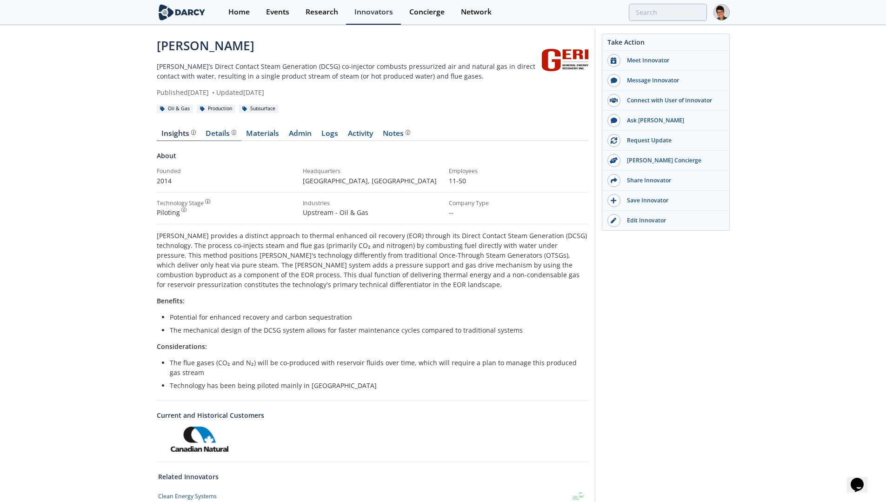
click at [218, 137] on div "Details" at bounding box center [221, 133] width 31 height 7
